Goal: Transaction & Acquisition: Purchase product/service

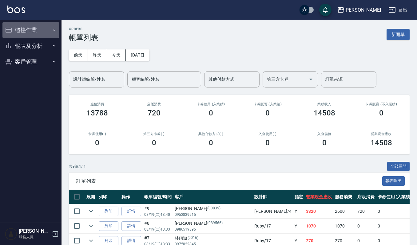
click at [32, 28] on button "櫃檯作業" at bounding box center [30, 30] width 57 height 16
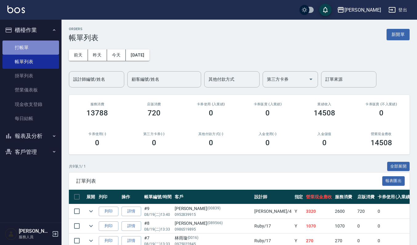
click at [29, 43] on link "打帳單" at bounding box center [30, 48] width 57 height 14
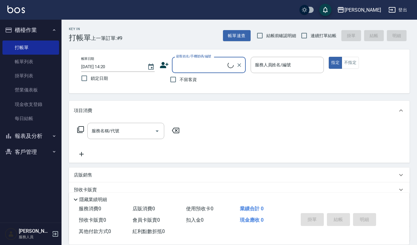
click at [162, 64] on icon at bounding box center [164, 65] width 9 height 6
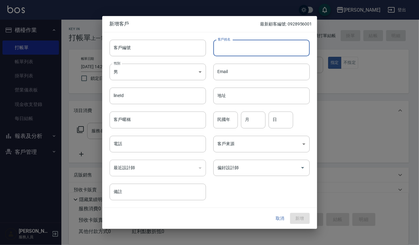
click at [234, 48] on input "客戶姓名" at bounding box center [262, 48] width 96 height 17
type input "胡"
type input "無"
type input "物"
type input "五"
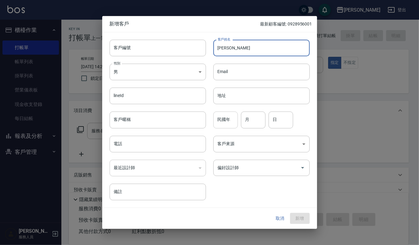
type input "[PERSON_NAME]"
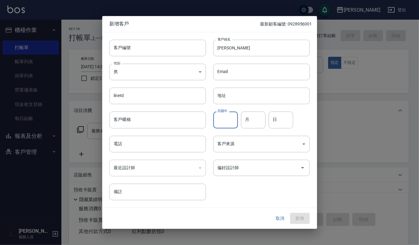
click at [226, 116] on input "民國年" at bounding box center [226, 120] width 25 height 17
type input "69"
click at [254, 123] on input "月" at bounding box center [253, 120] width 25 height 17
type input "2"
click at [281, 123] on input "日" at bounding box center [281, 120] width 25 height 17
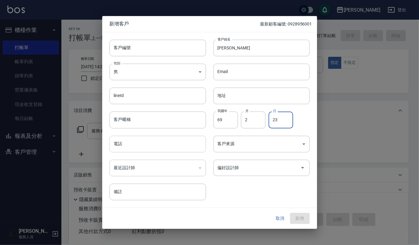
type input "23"
click at [137, 148] on input "電話" at bounding box center [158, 144] width 96 height 17
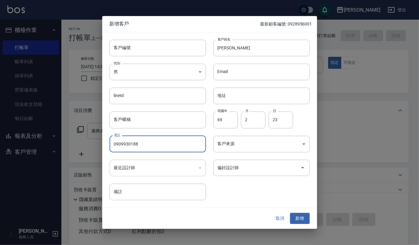
type input "0909930188"
click at [148, 165] on div "​" at bounding box center [158, 168] width 96 height 17
click at [304, 168] on icon "Open" at bounding box center [302, 167] width 7 height 7
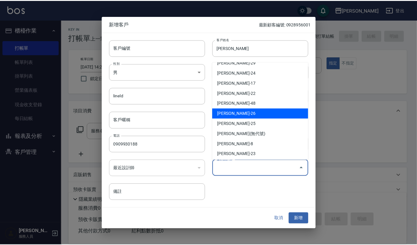
scroll to position [41, 0]
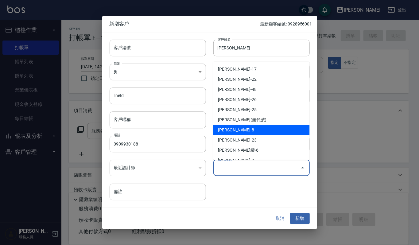
click at [238, 130] on li "李淑英-8" at bounding box center [262, 130] width 96 height 10
type input "[PERSON_NAME]"
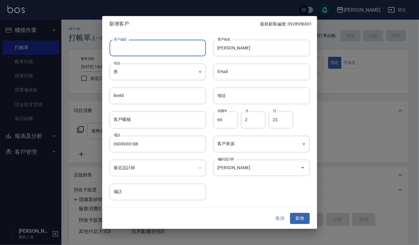
click at [127, 47] on input "客戶編號" at bounding box center [158, 48] width 96 height 17
click at [138, 50] on input "客戶編號" at bounding box center [158, 48] width 96 height 17
type input "5415455"
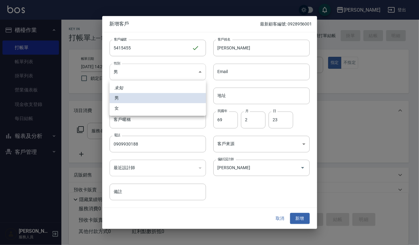
click at [200, 71] on body "上越傑森 登出 櫃檯作業 打帳單 帳單列表 掛單列表 營業儀表板 現金收支登錄 每日結帳 報表及分析 報表目錄 店家區間累計表 店家日報表 互助日報表 互助排…" at bounding box center [209, 149] width 419 height 299
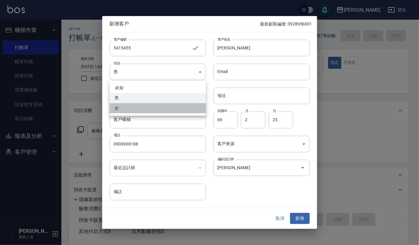
click at [171, 107] on li "女" at bounding box center [158, 108] width 96 height 10
type input "[DEMOGRAPHIC_DATA]"
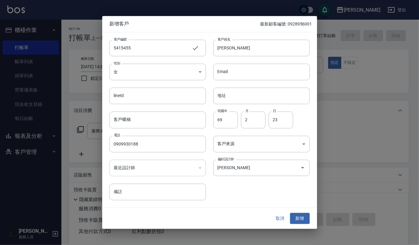
drag, startPoint x: 300, startPoint y: 219, endPoint x: 237, endPoint y: 203, distance: 64.9
click at [240, 207] on div "新增客戶 最新顧客編號: 0928956001 客戶編號 5415455 ​ 客戶編號 客戶姓名 吳蕙君 客戶姓名 性別 女 FEMALE 性別 Email …" at bounding box center [209, 122] width 215 height 213
drag, startPoint x: 216, startPoint y: 48, endPoint x: 230, endPoint y: 47, distance: 14.1
click at [230, 47] on input "[PERSON_NAME]" at bounding box center [262, 48] width 96 height 17
click at [305, 216] on button "新增" at bounding box center [300, 218] width 20 height 11
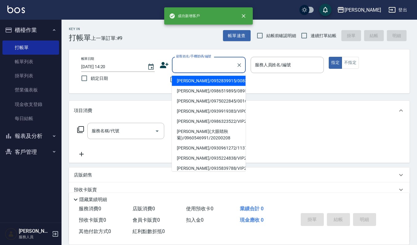
paste input "[PERSON_NAME]"
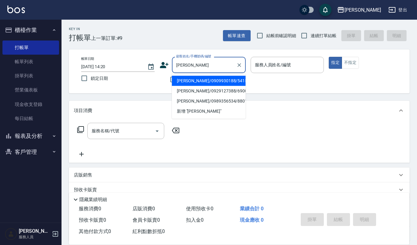
click at [174, 81] on li "吳蕙君/0909930188/5415455" at bounding box center [209, 81] width 74 height 10
type input "吳蕙君/0909930188/5415455"
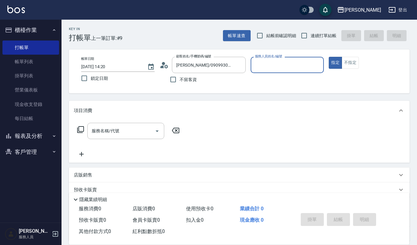
type input "Sammi-8"
click at [350, 61] on button "不指定" at bounding box center [349, 63] width 17 height 12
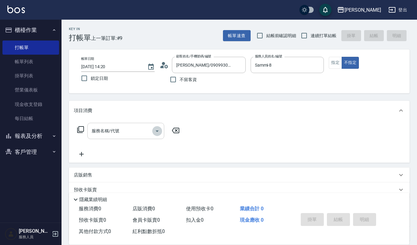
click at [154, 131] on icon "Open" at bounding box center [156, 131] width 7 height 7
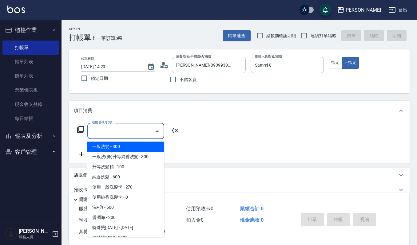
click at [143, 148] on span "一般洗髮 - 300" at bounding box center [125, 147] width 77 height 10
type input "一般洗髮(101)"
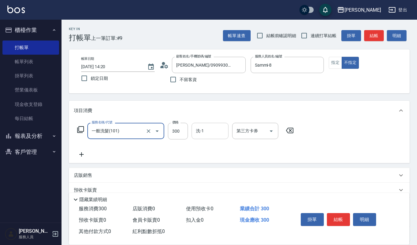
click at [208, 132] on input "洗-1" at bounding box center [209, 131] width 31 height 11
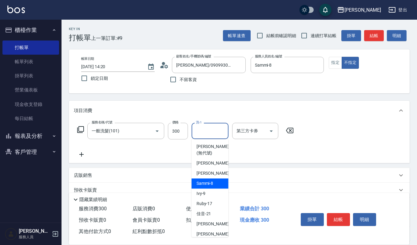
click at [206, 185] on span "Sammi -8" at bounding box center [204, 183] width 17 height 6
type input "Sammi-8"
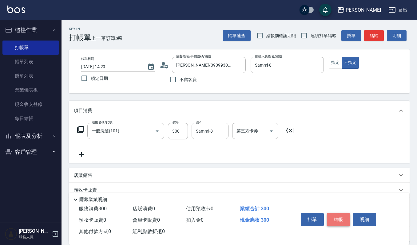
click at [342, 218] on button "結帳" at bounding box center [338, 219] width 23 height 13
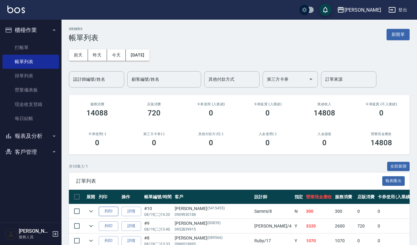
click at [107, 210] on button "列印" at bounding box center [109, 212] width 20 height 10
click at [28, 42] on link "打帳單" at bounding box center [30, 48] width 57 height 14
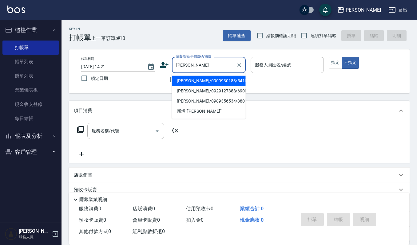
click at [188, 81] on li "吳蕙君/0909930188/5415455" at bounding box center [209, 81] width 74 height 10
type input "吳蕙君/0909930188/5415455"
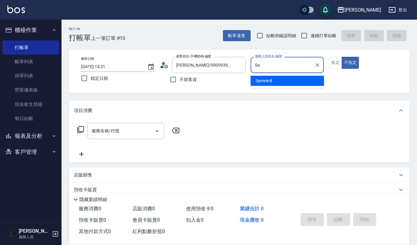
type input "S"
click at [266, 81] on span "Ruby -17" at bounding box center [263, 81] width 16 height 6
click at [155, 132] on icon "Open" at bounding box center [156, 131] width 7 height 7
type input "Ruby-17"
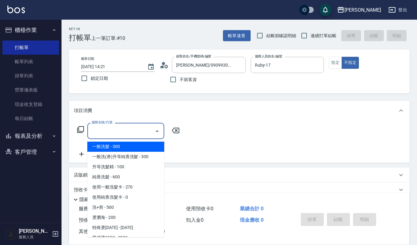
click at [131, 144] on span "一般洗髮 - 300" at bounding box center [125, 147] width 77 height 10
type input "一般洗髮(101)"
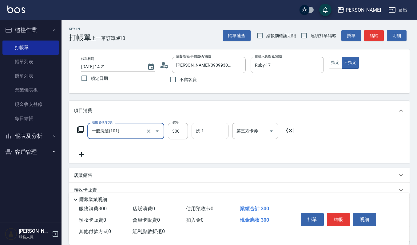
click at [200, 129] on input "洗-1" at bounding box center [209, 131] width 31 height 11
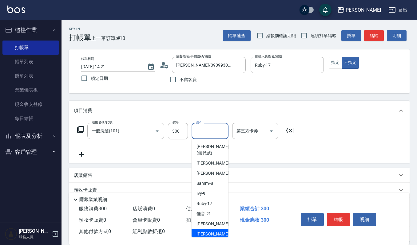
click at [211, 234] on span "郁涵 -23" at bounding box center [215, 234] width 39 height 6
type input "郁涵-23"
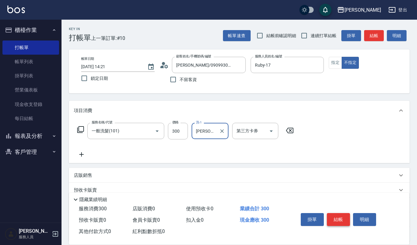
click at [338, 217] on button "結帳" at bounding box center [338, 219] width 23 height 13
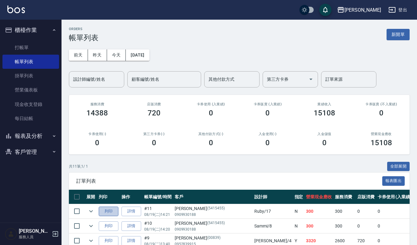
click at [110, 210] on button "列印" at bounding box center [109, 212] width 20 height 10
click at [18, 47] on link "打帳單" at bounding box center [30, 48] width 57 height 14
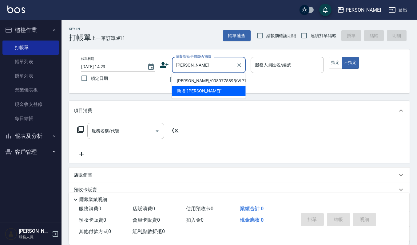
click at [193, 79] on li "趙桂珍/0989775895/VIP1073" at bounding box center [209, 81] width 74 height 10
type input "趙桂珍/0989775895/VIP1073"
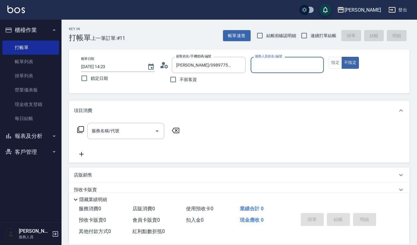
type input "吉兒-4"
click at [339, 65] on button "指定" at bounding box center [335, 63] width 13 height 12
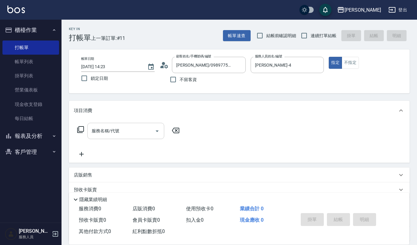
click at [134, 130] on input "服務名稱/代號" at bounding box center [121, 131] width 62 height 11
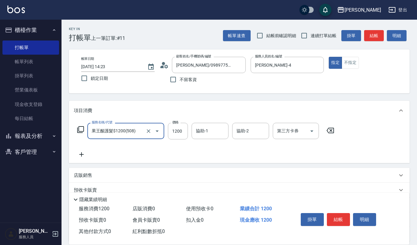
type input "果王酸護髮$1200(508)"
type input "840"
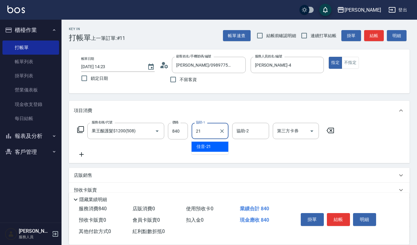
type input "佳音-21"
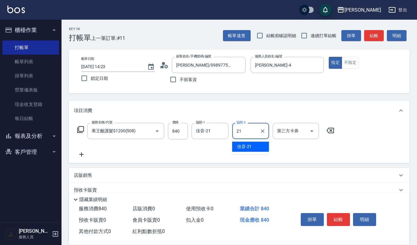
type input "佳音-21"
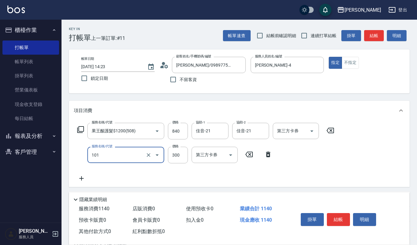
type input "一般洗髮(101)"
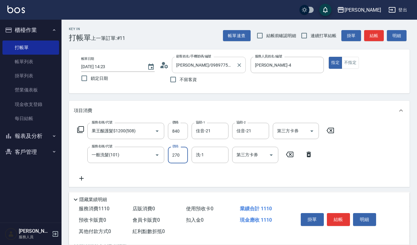
type input "270"
click at [222, 69] on input "趙桂珍/0989775895/VIP1073" at bounding box center [204, 65] width 59 height 11
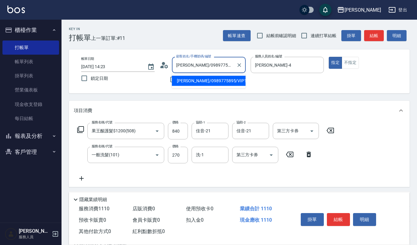
click at [222, 69] on input "趙桂珍/0989775895/VIP1073" at bounding box center [204, 65] width 59 height 11
click at [223, 156] on input "洗-1" at bounding box center [209, 155] width 31 height 11
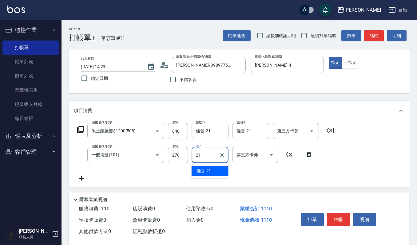
type input "佳音-21"
click at [368, 211] on div "掛單 結帳 明細" at bounding box center [338, 220] width 80 height 19
click at [364, 222] on button "明細" at bounding box center [364, 219] width 23 height 13
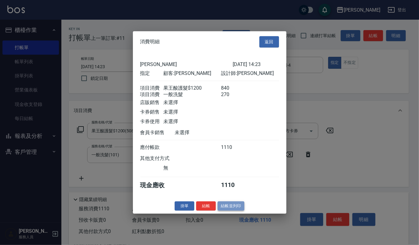
click at [235, 211] on button "結帳並列印" at bounding box center [231, 206] width 27 height 10
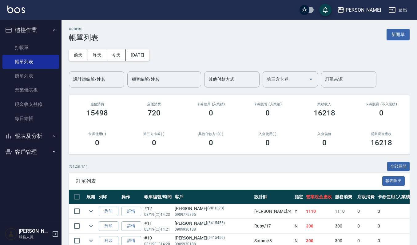
click at [143, 210] on td "#12 08/19 (二) 14:23" at bounding box center [158, 211] width 30 height 14
click at [137, 211] on link "詳情" at bounding box center [131, 212] width 20 height 10
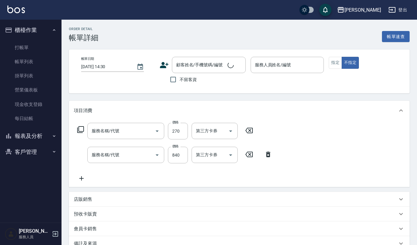
type input "2025/08/19 14:23"
type input "吉兒-4"
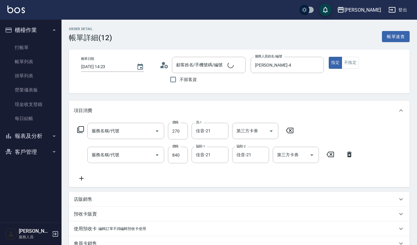
type input "趙桂珍/0989775895/VIP1073"
type input "一般洗髮(101)"
type input "果王酸護髮$1200(508)"
click at [80, 181] on icon at bounding box center [81, 178] width 15 height 7
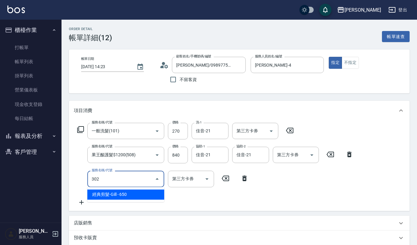
type input "經典剪髮-Gill(302)"
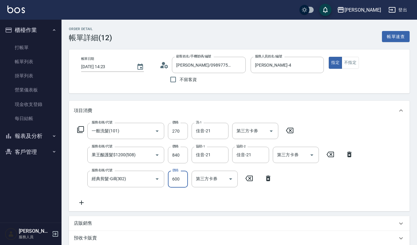
type input "600"
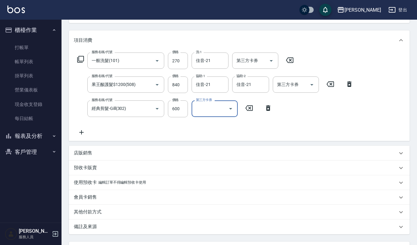
scroll to position [124, 0]
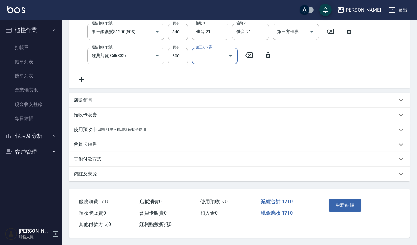
click at [344, 212] on div "重新結帳" at bounding box center [343, 209] width 34 height 27
click at [344, 210] on button "重新結帳" at bounding box center [345, 205] width 33 height 13
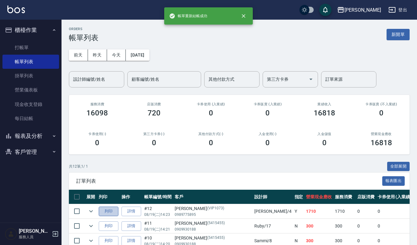
click at [107, 211] on button "列印" at bounding box center [109, 212] width 20 height 10
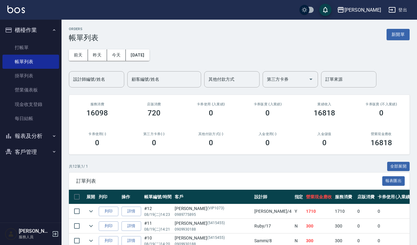
click at [89, 76] on input "設計師編號/姓名" at bounding box center [97, 79] width 50 height 11
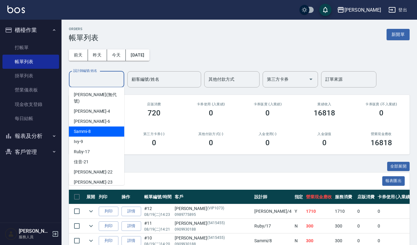
click at [82, 128] on span "Sammi -8" at bounding box center [82, 131] width 17 height 6
type input "Sammi-8"
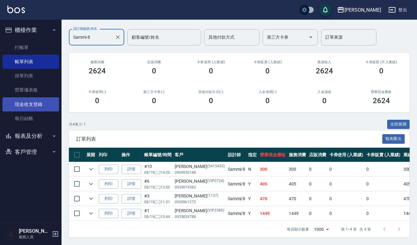
scroll to position [49, 0]
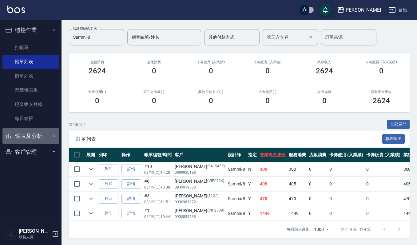
click at [26, 136] on button "報表及分析" at bounding box center [30, 136] width 57 height 16
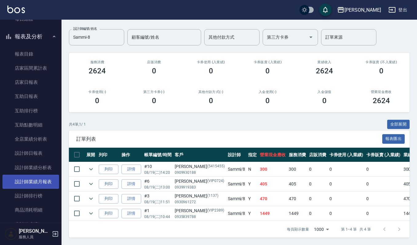
scroll to position [147, 0]
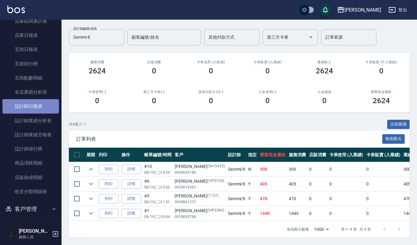
click at [30, 106] on link "設計師日報表" at bounding box center [30, 106] width 57 height 14
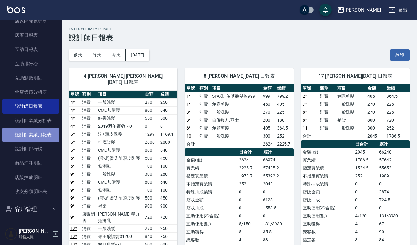
click at [31, 132] on link "設計師業績月報表" at bounding box center [30, 135] width 57 height 14
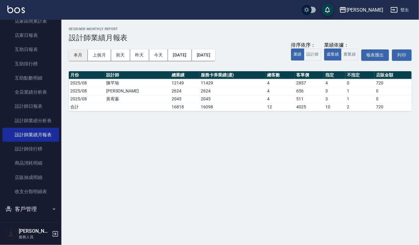
click at [81, 56] on button "本月" at bounding box center [78, 54] width 19 height 11
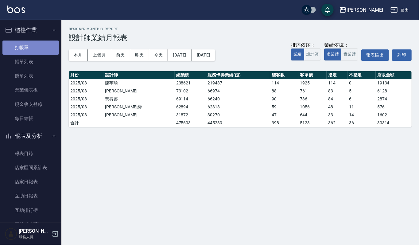
click at [31, 41] on link "打帳單" at bounding box center [30, 48] width 57 height 14
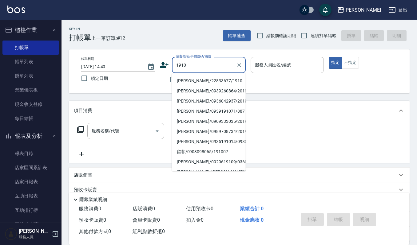
type input "林玉玲/22833677/1910"
type input "吉兒-4"
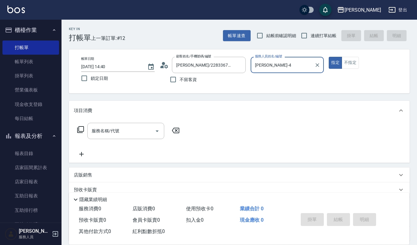
click at [329, 57] on button "指定" at bounding box center [335, 63] width 13 height 12
type button "true"
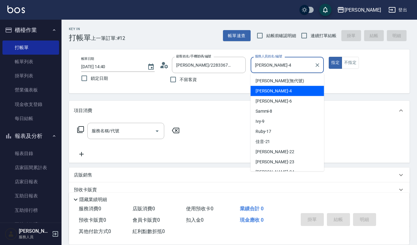
click at [287, 61] on input "吉兒-4" at bounding box center [282, 65] width 59 height 11
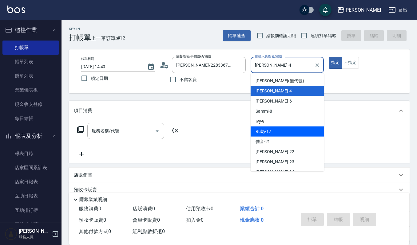
drag, startPoint x: 270, startPoint y: 128, endPoint x: 260, endPoint y: 125, distance: 10.5
click at [269, 128] on span "Ruby -17" at bounding box center [263, 131] width 16 height 6
type input "Ruby-17"
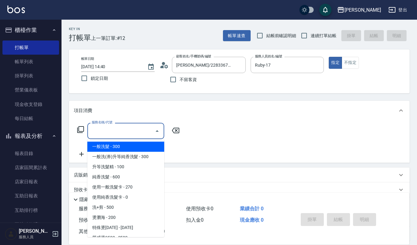
click at [138, 133] on input "服務名稱/代號" at bounding box center [121, 131] width 62 height 11
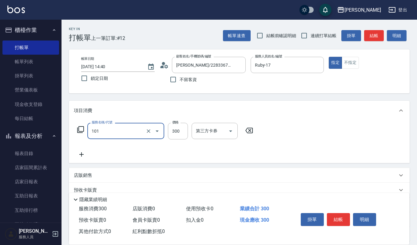
type input "一般洗髮(101)"
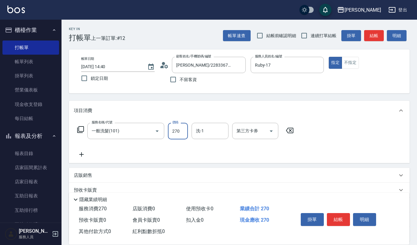
type input "270"
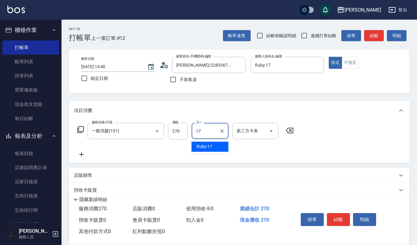
type input "Ruby-17"
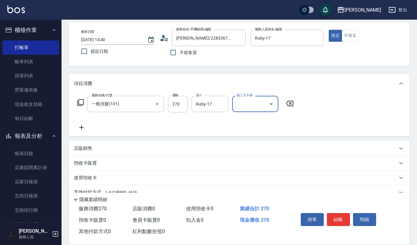
scroll to position [54, 0]
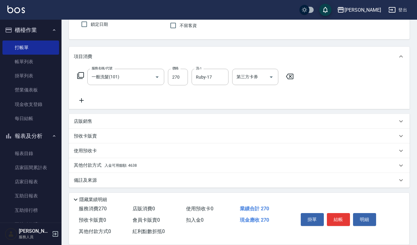
click at [93, 164] on p "其他付款方式 入金可用餘額: 4638" at bounding box center [105, 165] width 63 height 7
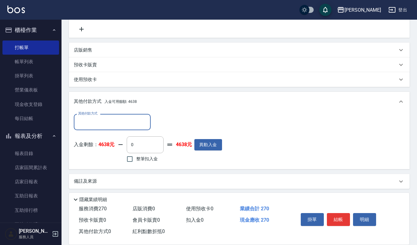
scroll to position [127, 0]
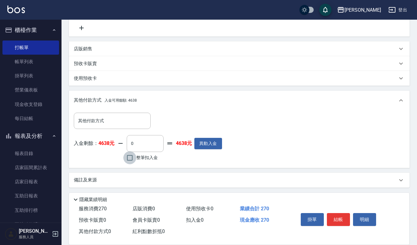
click at [128, 156] on input "整筆扣入金" at bounding box center [129, 158] width 13 height 13
checkbox input "true"
type input "270"
click at [336, 220] on button "結帳" at bounding box center [338, 219] width 23 height 13
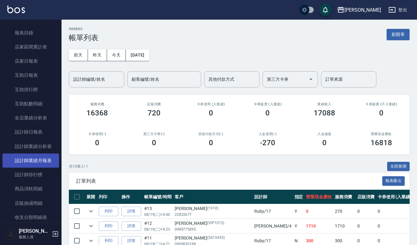
scroll to position [148, 0]
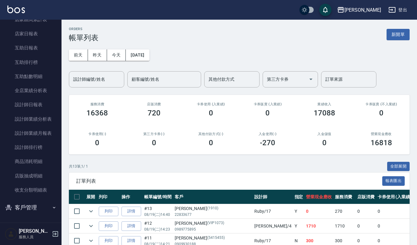
click at [20, 205] on button "客戶管理" at bounding box center [30, 208] width 57 height 16
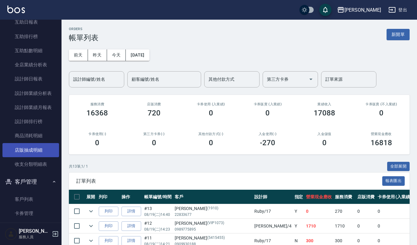
scroll to position [196, 0]
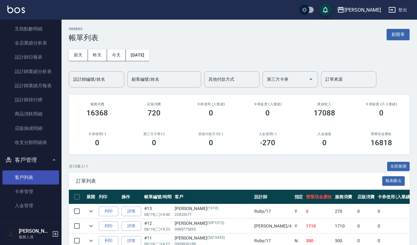
click at [26, 175] on link "客戶列表" at bounding box center [30, 178] width 57 height 14
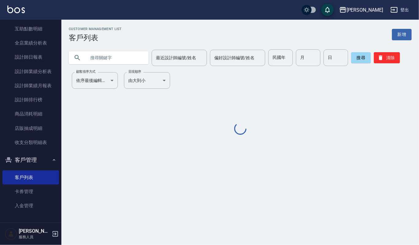
click at [94, 60] on input "text" at bounding box center [115, 57] width 58 height 17
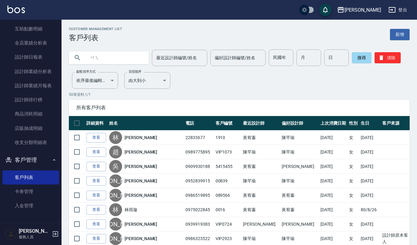
type input "沒"
type input "妹"
type input "美"
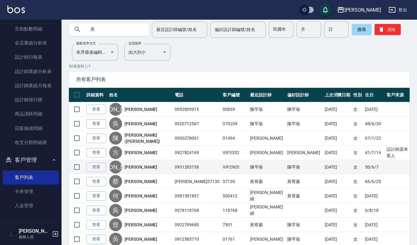
scroll to position [41, 0]
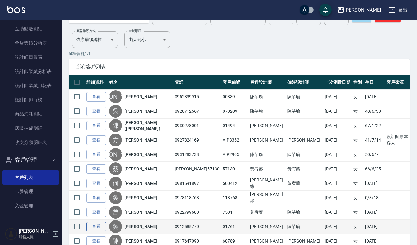
click at [98, 227] on link "查看" at bounding box center [96, 227] width 20 height 10
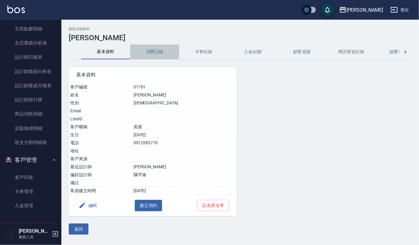
click at [162, 50] on button "消費記錄" at bounding box center [154, 52] width 49 height 15
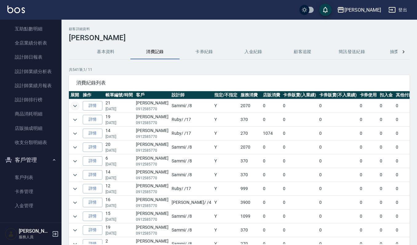
click at [71, 105] on icon "expand row" at bounding box center [74, 105] width 7 height 7
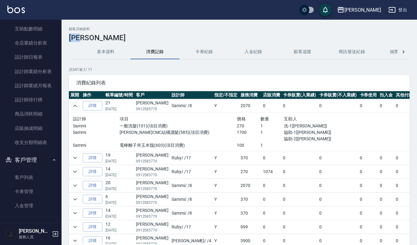
drag, startPoint x: 71, startPoint y: 36, endPoint x: 92, endPoint y: 41, distance: 21.9
click at [96, 41] on h3 "吳美惠" at bounding box center [239, 37] width 341 height 9
copy h3 "吳美惠"
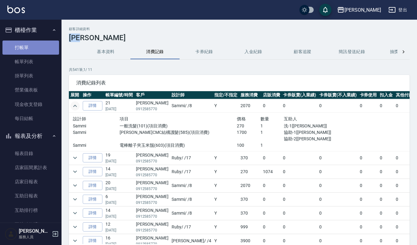
click at [38, 45] on link "打帳單" at bounding box center [30, 48] width 57 height 14
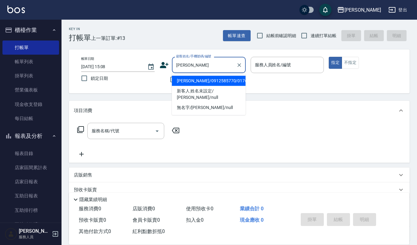
click at [186, 79] on li "吳美惠/0912585770/01761" at bounding box center [209, 81] width 74 height 10
type input "吳美惠/0912585770/01761"
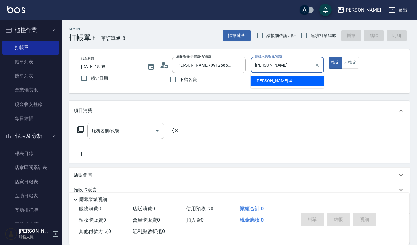
type input "吉"
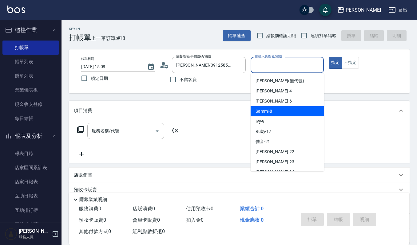
click at [288, 111] on div "Sammi -8" at bounding box center [286, 111] width 73 height 10
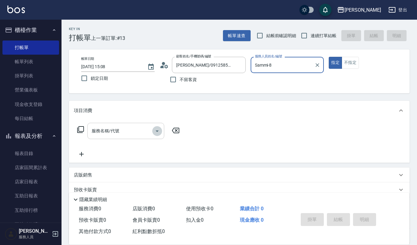
click at [155, 131] on icon "Open" at bounding box center [156, 131] width 7 height 7
type input "Sammi-8"
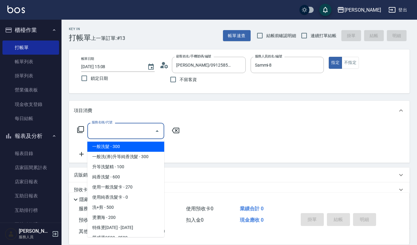
click at [144, 144] on span "一般洗髮 - 300" at bounding box center [125, 147] width 77 height 10
type input "一般洗髮(101)"
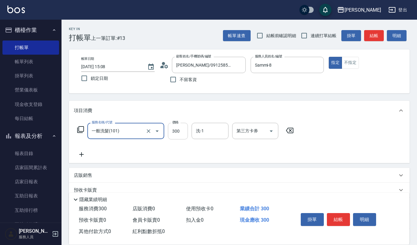
click at [182, 129] on input "300" at bounding box center [178, 131] width 20 height 17
type input "270"
click at [209, 131] on input "洗-1" at bounding box center [209, 131] width 31 height 11
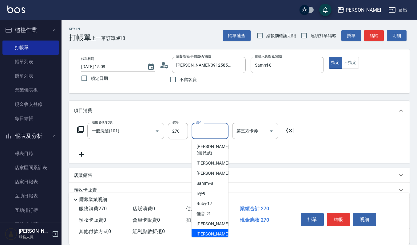
click at [202, 232] on span "郁涵 -23" at bounding box center [215, 234] width 39 height 6
type input "郁涵-23"
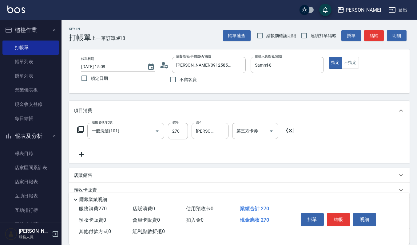
click at [82, 156] on icon at bounding box center [81, 154] width 15 height 7
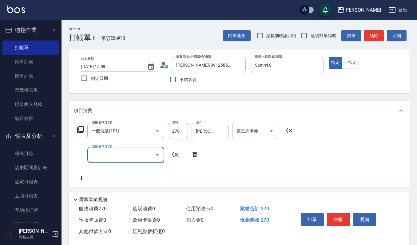
click at [157, 156] on icon "Open" at bounding box center [157, 156] width 3 height 2
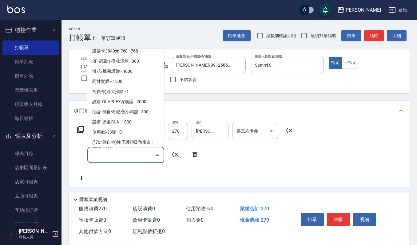
scroll to position [819, 0]
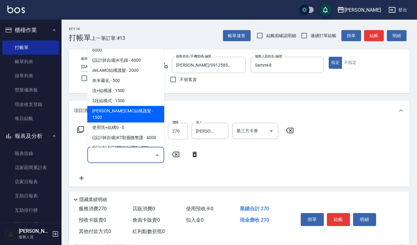
click at [132, 106] on span "荷昀CMC結構護髮 - 1500" at bounding box center [125, 114] width 77 height 17
type input "荷昀CMC結構護髮(585)"
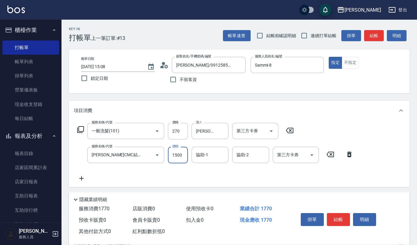
click at [182, 157] on input "1500" at bounding box center [178, 155] width 20 height 17
type input "1700"
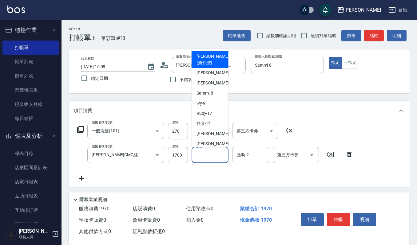
click at [211, 152] on input "協助-1" at bounding box center [209, 155] width 31 height 11
click at [211, 144] on span "郁涵 -23" at bounding box center [215, 144] width 39 height 6
type input "郁涵-23"
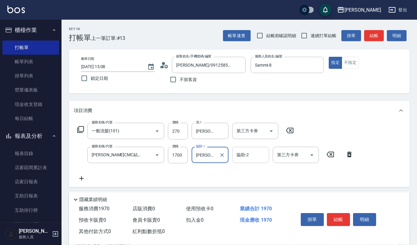
click at [242, 152] on input "協助-2" at bounding box center [250, 155] width 31 height 11
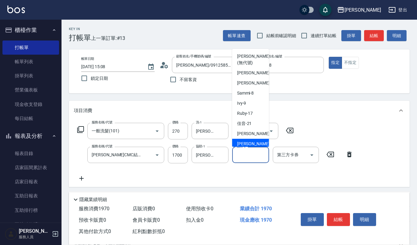
click at [247, 144] on span "郁涵 -23" at bounding box center [256, 144] width 39 height 6
type input "郁涵-23"
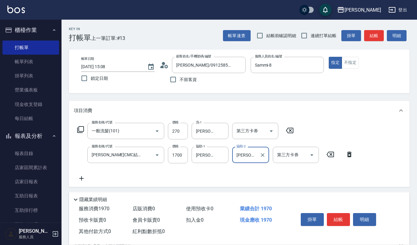
click at [81, 178] on icon at bounding box center [81, 178] width 4 height 4
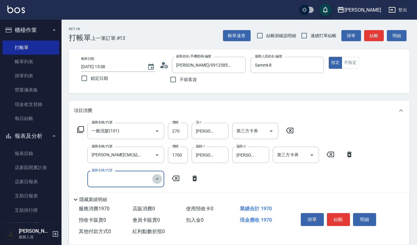
click at [157, 177] on icon "Open" at bounding box center [156, 178] width 7 height 7
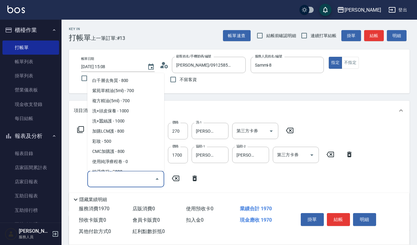
scroll to position [1041, 0]
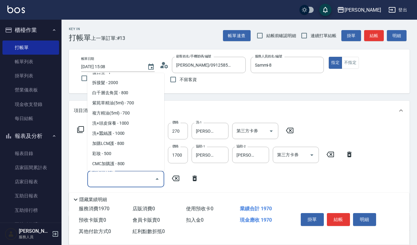
click at [118, 177] on input "服務名稱/代號" at bounding box center [121, 179] width 62 height 11
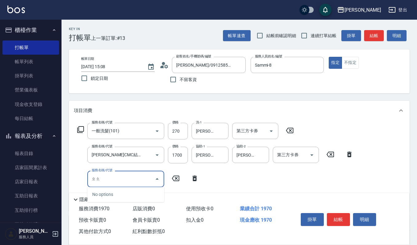
type input "照"
type input "鑿"
type input "造"
type input "店"
type input "點"
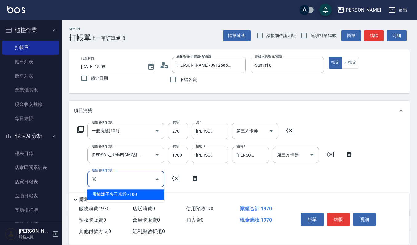
click at [104, 196] on span "電棒離子夾玉米鬚 - 100" at bounding box center [125, 195] width 77 height 10
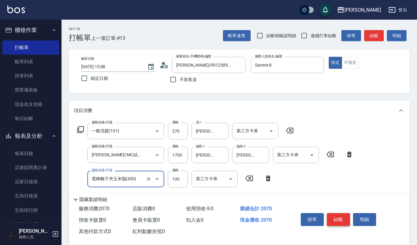
type input "電棒離子夾玉米鬚(603)"
click at [334, 216] on button "結帳" at bounding box center [338, 219] width 23 height 13
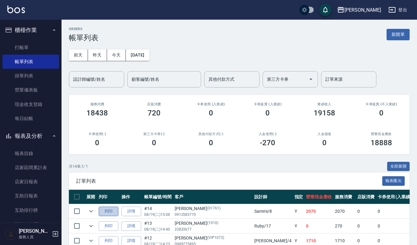
click at [112, 210] on button "列印" at bounding box center [109, 212] width 20 height 10
click at [26, 51] on link "打帳單" at bounding box center [30, 48] width 57 height 14
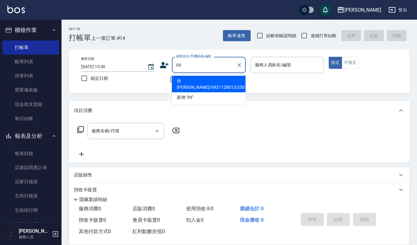
type input "0"
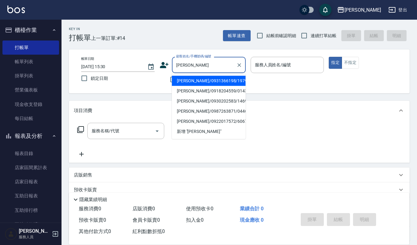
click at [199, 82] on li "李筱婷/0931366198/1979" at bounding box center [209, 81] width 74 height 10
type input "李筱婷/0931366198/1979"
type input "吉兒-4"
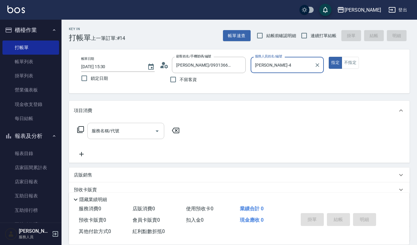
drag, startPoint x: 122, startPoint y: 128, endPoint x: 126, endPoint y: 127, distance: 4.3
click at [122, 128] on input "服務名稱/代號" at bounding box center [121, 131] width 62 height 11
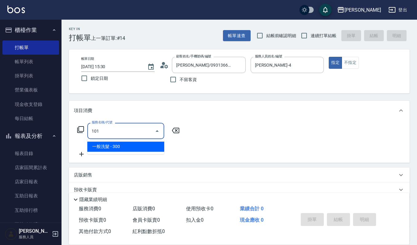
type input "一般洗髮(101)"
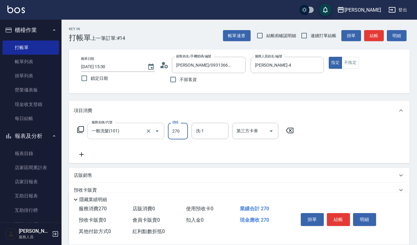
type input "270"
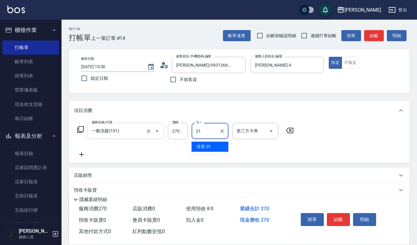
type input "佳音-21"
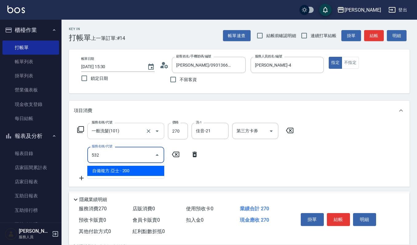
type input "自備複方.亞士(532)"
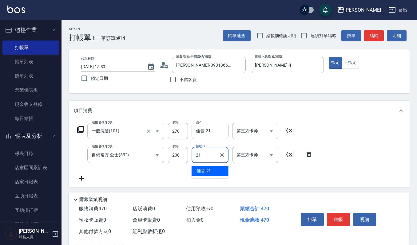
type input "佳音-21"
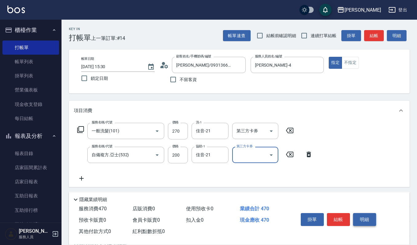
click at [369, 221] on button "明細" at bounding box center [364, 219] width 23 height 13
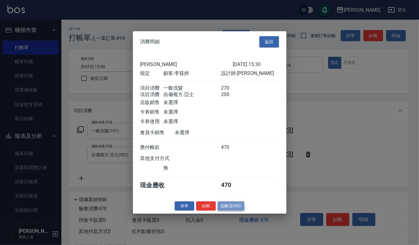
click at [234, 208] on button "結帳並列印" at bounding box center [231, 206] width 27 height 10
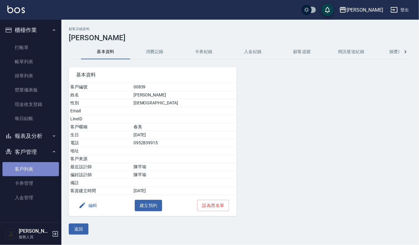
click at [31, 163] on link "客戶列表" at bounding box center [30, 169] width 57 height 14
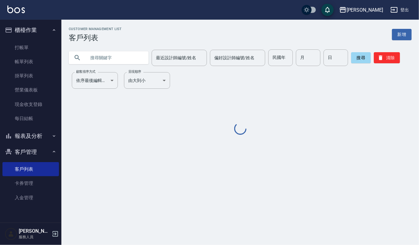
click at [123, 57] on input "text" at bounding box center [115, 57] width 58 height 17
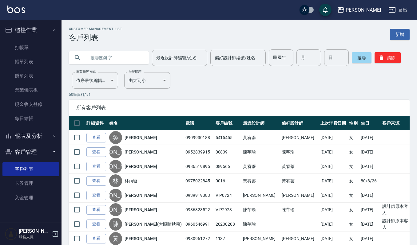
paste input "VIP1073"
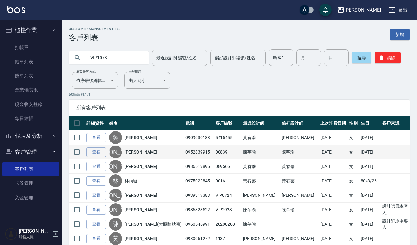
type input "VIP1073"
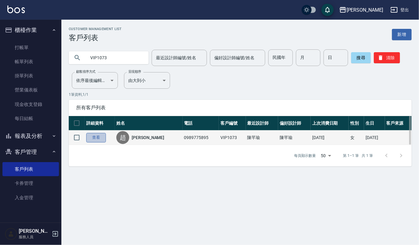
click at [96, 140] on link "查看" at bounding box center [96, 138] width 20 height 10
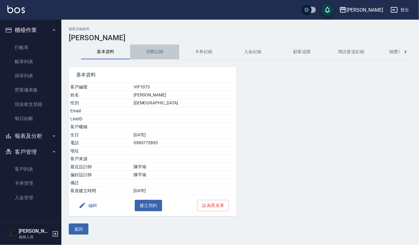
click at [147, 54] on button "消費記錄" at bounding box center [154, 52] width 49 height 15
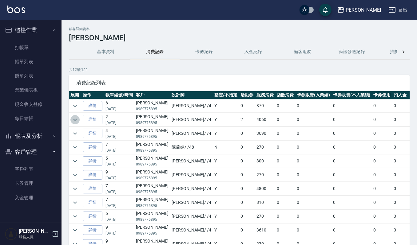
click at [74, 122] on icon "expand row" at bounding box center [74, 119] width 7 height 7
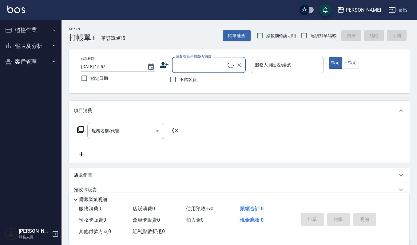
click at [20, 22] on button "櫃檯作業" at bounding box center [30, 30] width 57 height 16
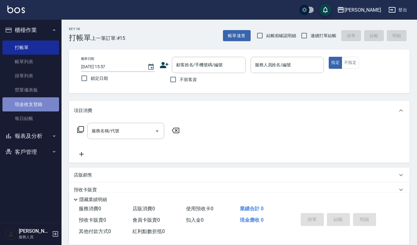
click at [35, 104] on link "現金收支登錄" at bounding box center [30, 104] width 57 height 14
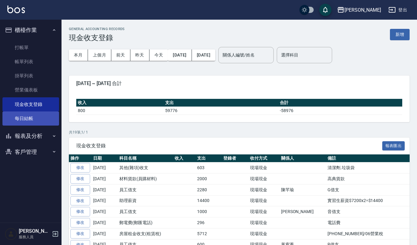
click at [30, 120] on link "每日結帳" at bounding box center [30, 119] width 57 height 14
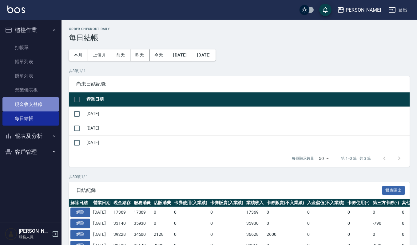
click at [29, 110] on link "現金收支登錄" at bounding box center [30, 104] width 57 height 14
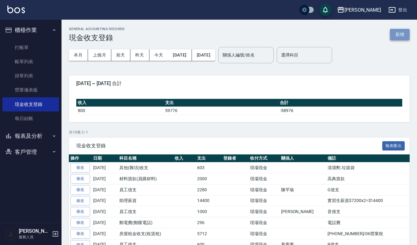
click at [396, 32] on button "新增" at bounding box center [400, 34] width 20 height 11
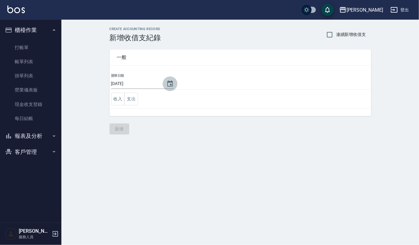
click at [174, 80] on button "Choose date, selected date is 2025-08-19" at bounding box center [170, 84] width 15 height 15
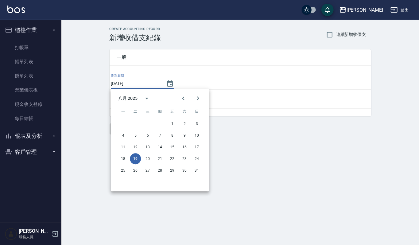
click at [129, 163] on div "18 19 20 21 22 23 24" at bounding box center [160, 158] width 98 height 11
click at [120, 159] on button "18" at bounding box center [123, 158] width 11 height 11
type input "[DATE]"
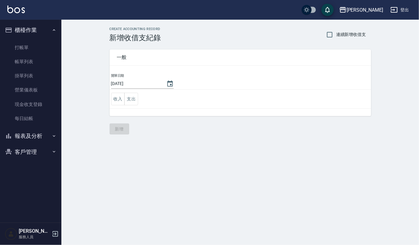
click at [107, 93] on div "一般 開單日期 2025/08/18 收入 支出" at bounding box center [236, 79] width 269 height 74
click at [116, 99] on button "收入" at bounding box center [118, 99] width 14 height 13
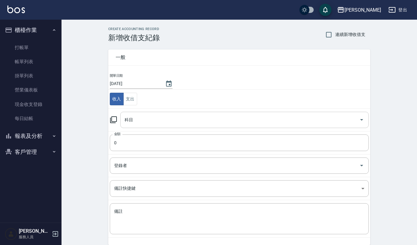
click at [138, 122] on input "科目" at bounding box center [240, 120] width 234 height 11
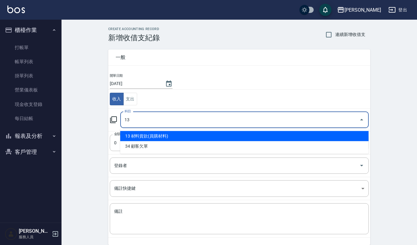
click at [156, 131] on ul "13 材料貨款(員購材料) 34 顧客欠單" at bounding box center [244, 141] width 248 height 25
click at [158, 137] on li "13 材料貨款(員購材料)" at bounding box center [244, 136] width 248 height 10
type input "13 材料貨款(員購材料)"
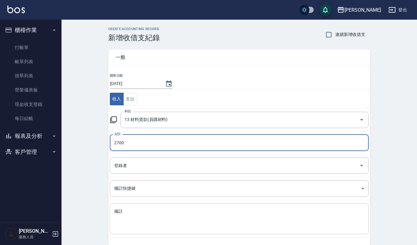
type input "2700"
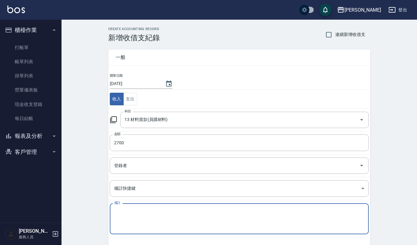
click at [193, 228] on textarea "備註" at bounding box center [239, 219] width 250 height 21
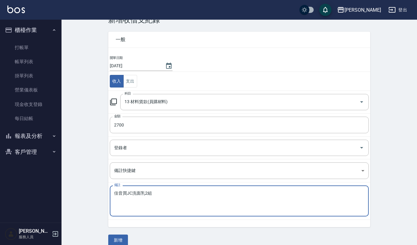
scroll to position [26, 0]
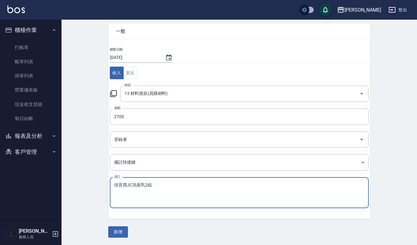
type textarea "佳音買JC洗面乳2組"
click at [130, 233] on div "一般 開單日期 2025/08/18 收入 支出 科目 13 材料貨款(員購材料) 科目 金額 2700 金額 登錄者 登錄者 備註快捷鍵 ​ 備註快捷鍵 備…" at bounding box center [239, 127] width 262 height 222
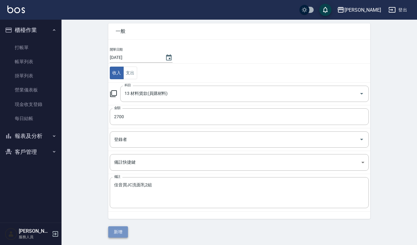
click at [122, 235] on button "新增" at bounding box center [118, 231] width 20 height 11
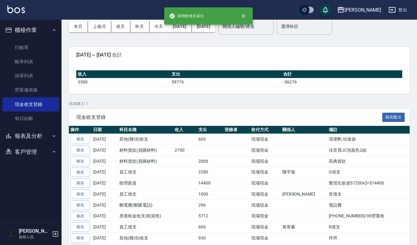
scroll to position [41, 0]
